Goal: Transaction & Acquisition: Purchase product/service

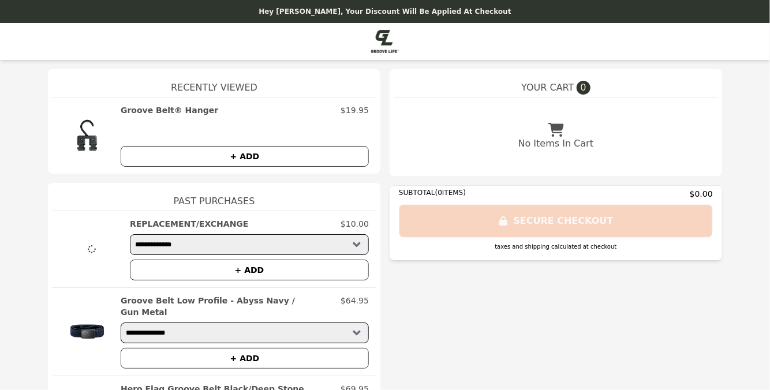
click at [219, 152] on button "+ ADD" at bounding box center [245, 156] width 248 height 21
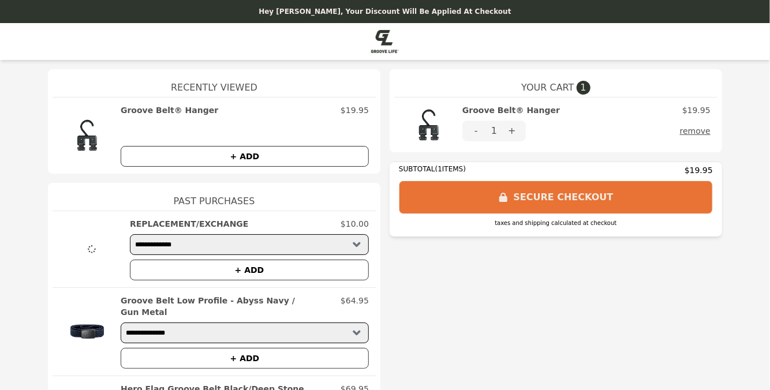
click at [508, 130] on button "+" at bounding box center [512, 131] width 28 height 21
click at [559, 195] on button "SECURE CHECKOUT" at bounding box center [556, 197] width 314 height 33
click at [430, 195] on button "SECURE CHECKOUT" at bounding box center [556, 197] width 314 height 33
click at [694, 128] on button "remove" at bounding box center [695, 131] width 31 height 21
